Goal: Check status: Check status

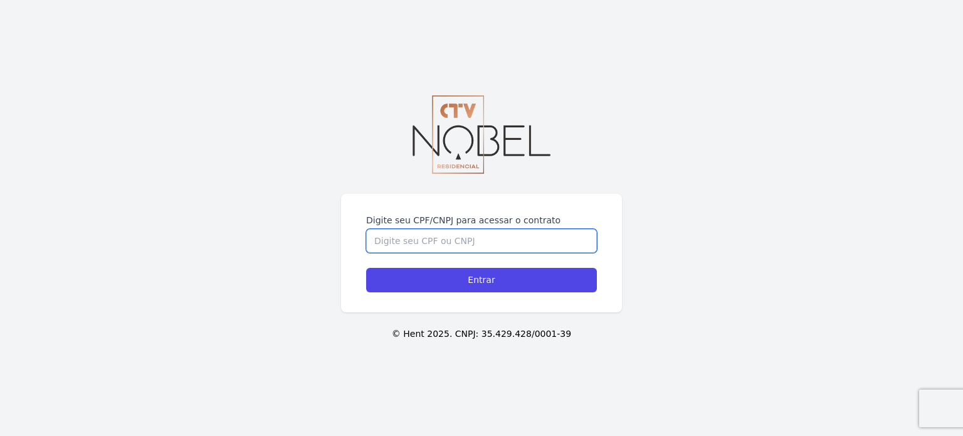
click at [441, 247] on input "Digite seu CPF/CNPJ para acessar o contrato" at bounding box center [481, 241] width 231 height 24
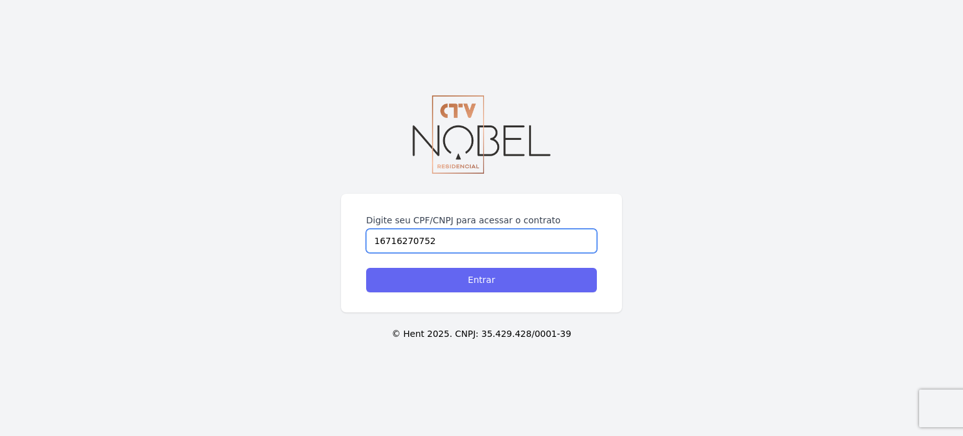
type input "16716270752"
click at [507, 271] on input "Entrar" at bounding box center [481, 280] width 231 height 24
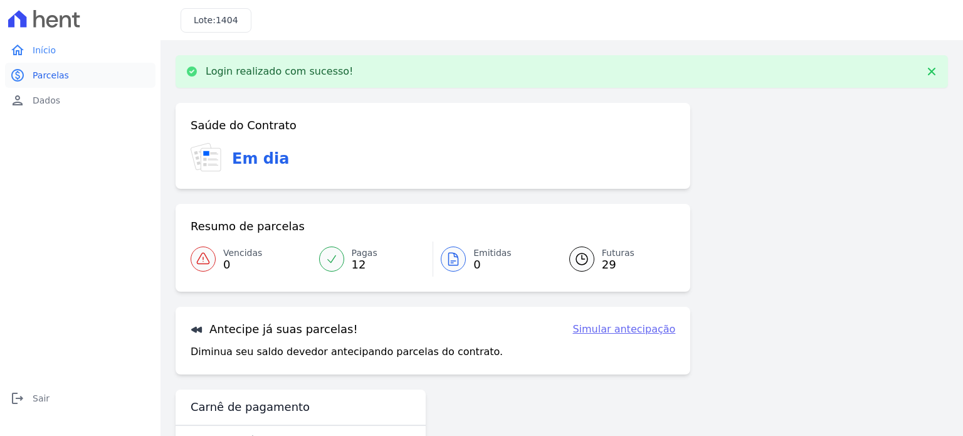
click at [50, 79] on span "Parcelas" at bounding box center [51, 75] width 36 height 13
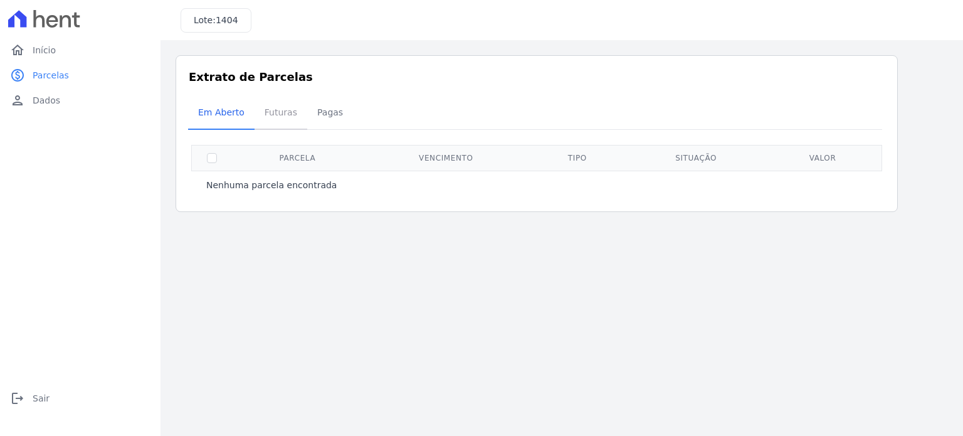
click at [266, 110] on span "Futuras" at bounding box center [281, 112] width 48 height 25
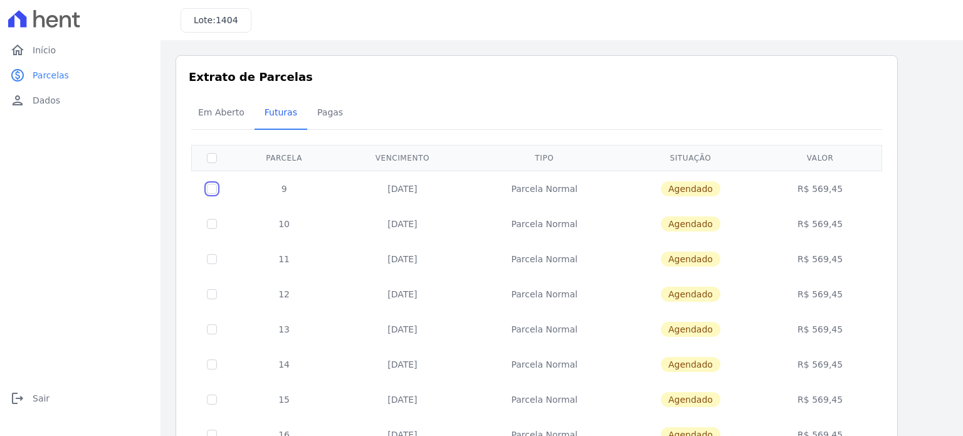
click at [211, 189] on input "checkbox" at bounding box center [212, 189] width 10 height 10
checkbox input "true"
click at [212, 224] on input "checkbox" at bounding box center [212, 224] width 10 height 10
checkbox input "true"
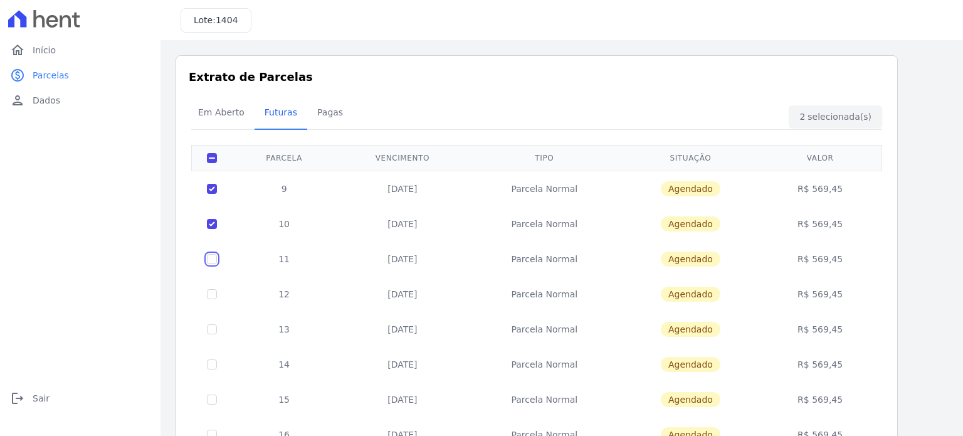
click at [212, 255] on input "checkbox" at bounding box center [212, 259] width 10 height 10
checkbox input "true"
click at [212, 293] on input "checkbox" at bounding box center [212, 294] width 10 height 10
checkbox input "true"
click at [212, 328] on input "checkbox" at bounding box center [212, 329] width 10 height 10
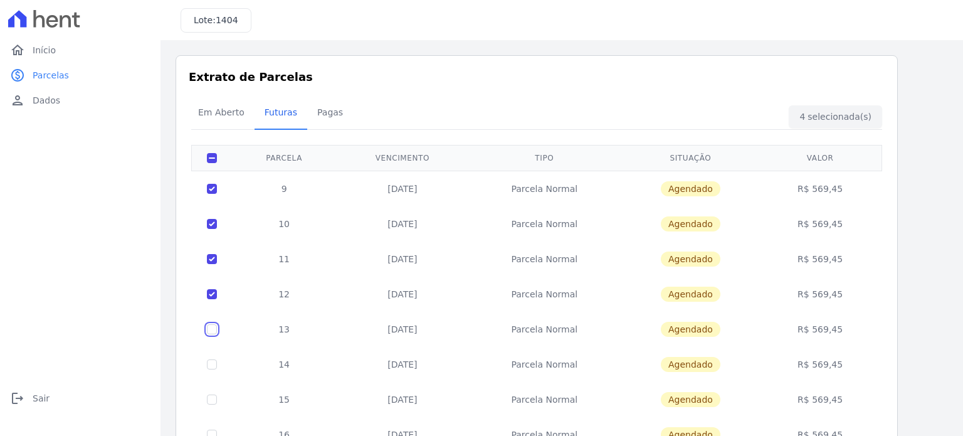
checkbox input "true"
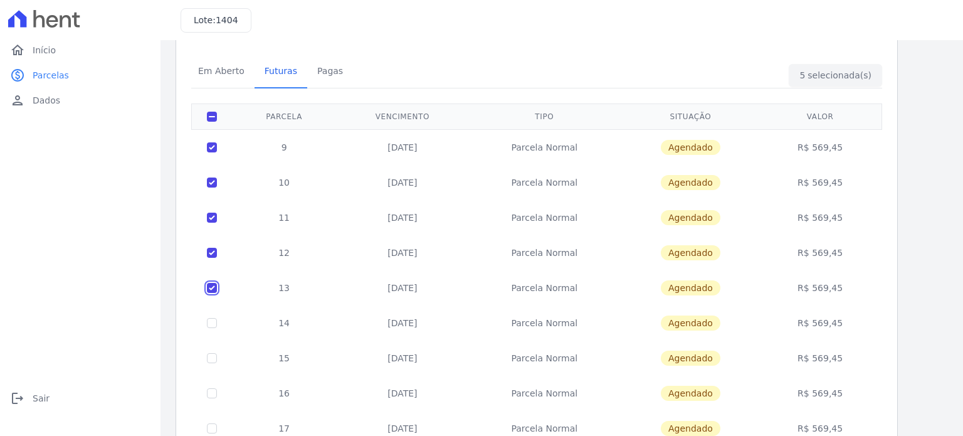
scroll to position [104, 0]
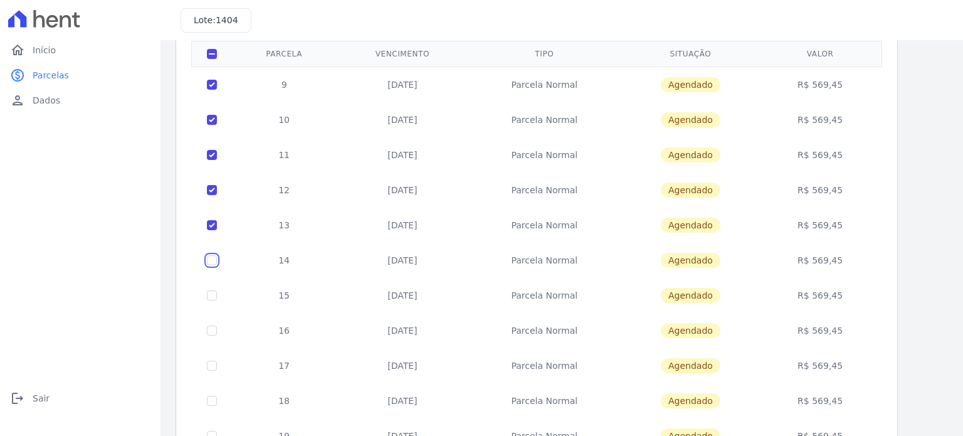
click at [208, 255] on input "checkbox" at bounding box center [212, 260] width 10 height 10
checkbox input "true"
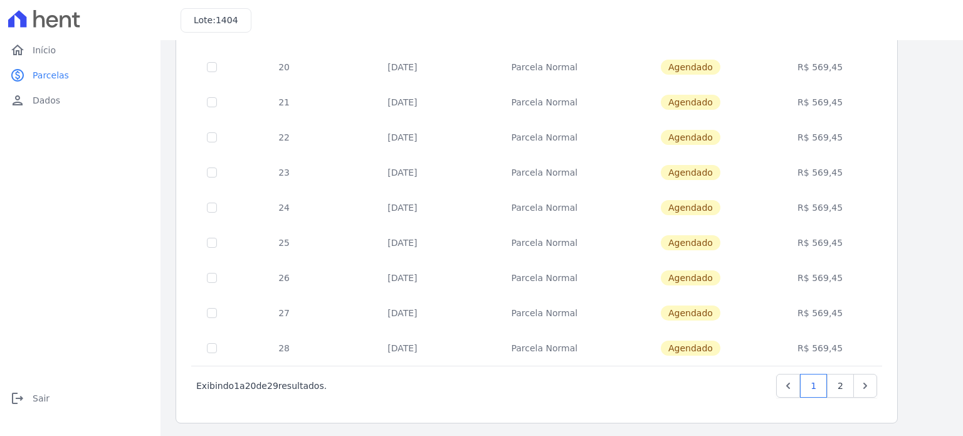
scroll to position [508, 0]
click at [845, 385] on link "2" at bounding box center [840, 385] width 27 height 24
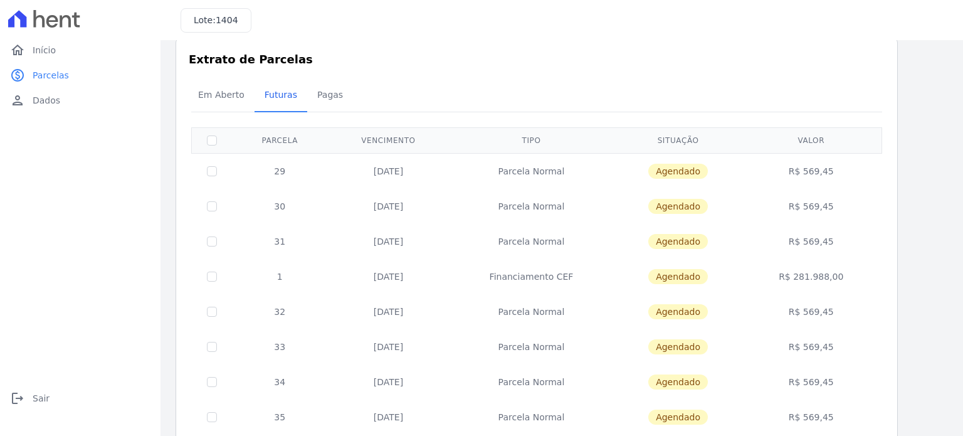
scroll to position [122, 0]
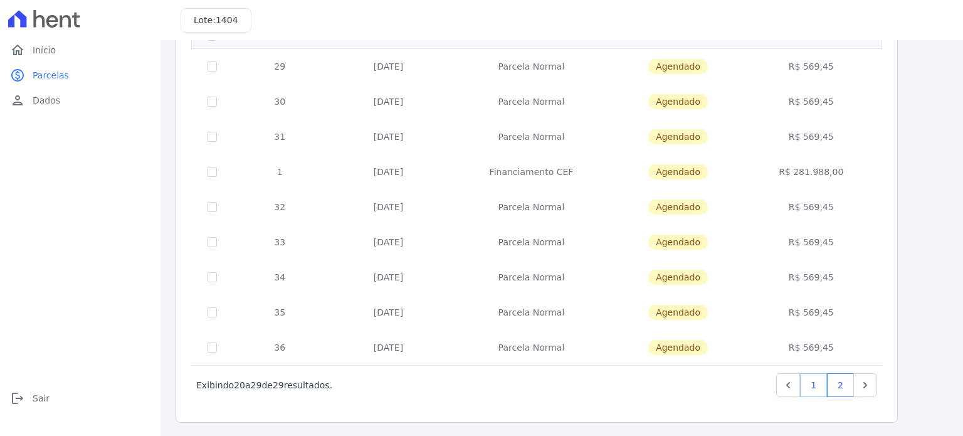
click at [817, 389] on link "1" at bounding box center [813, 385] width 27 height 24
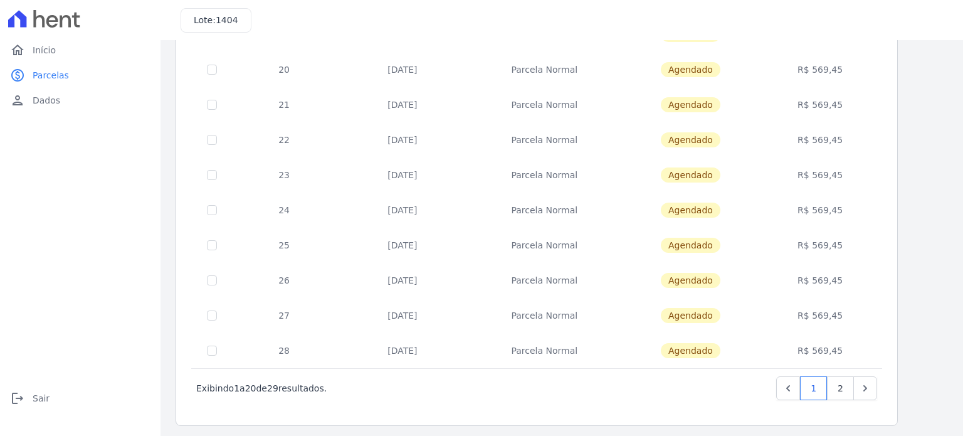
scroll to position [508, 0]
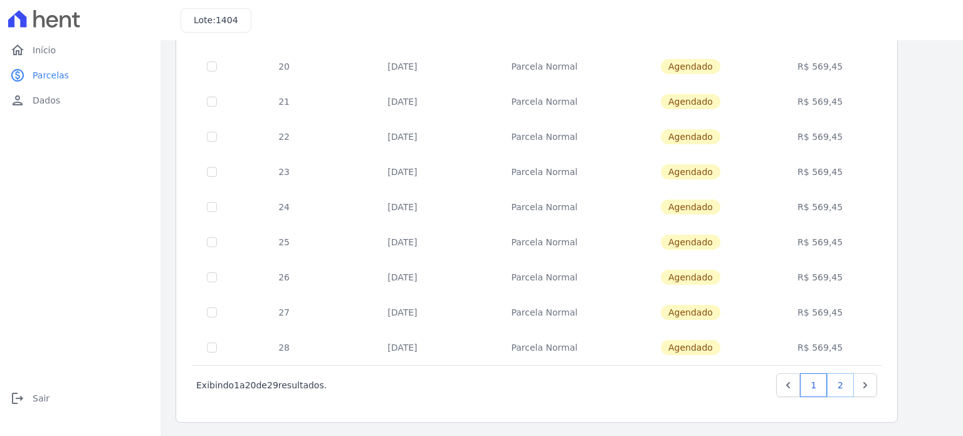
click at [842, 392] on link "2" at bounding box center [840, 385] width 27 height 24
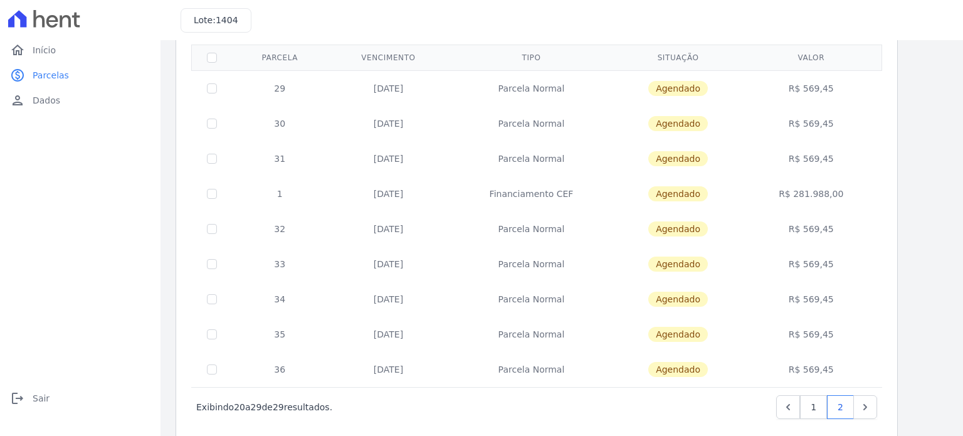
scroll to position [104, 0]
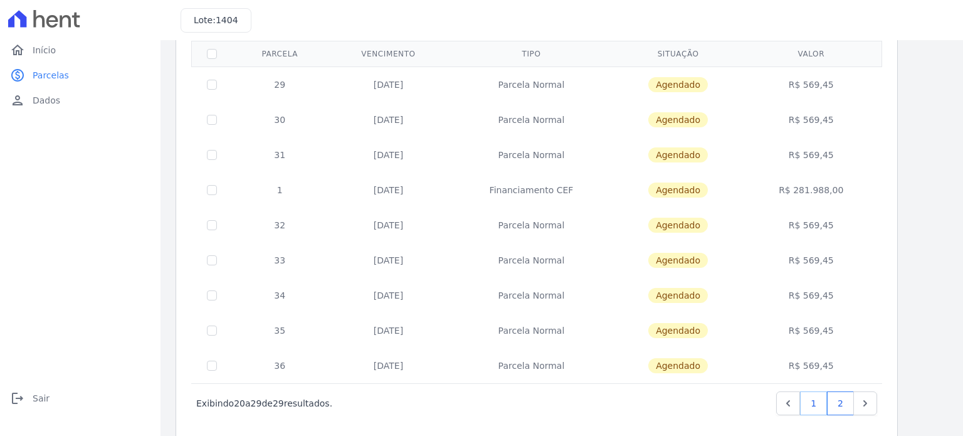
click at [818, 403] on link "1" at bounding box center [813, 403] width 27 height 24
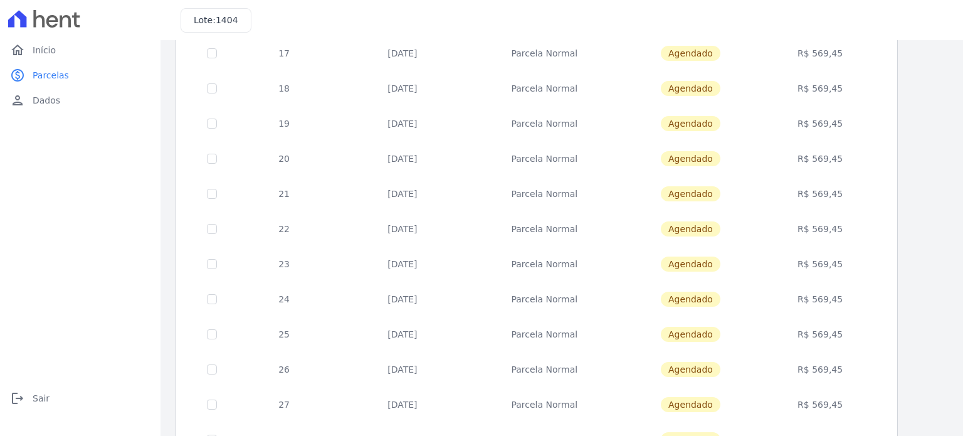
scroll to position [90, 0]
